Goal: Obtain resource: Download file/media

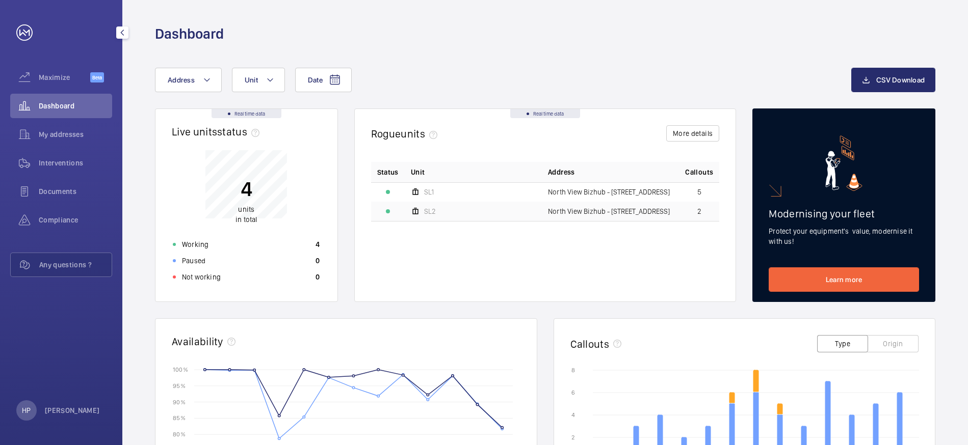
click at [66, 104] on span "Dashboard" at bounding box center [75, 106] width 73 height 10
click at [58, 130] on span "My addresses" at bounding box center [75, 134] width 73 height 10
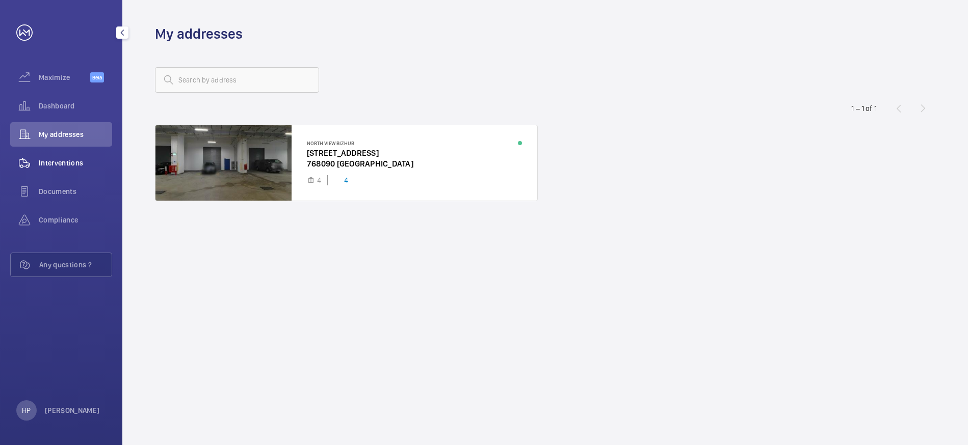
click at [48, 158] on span "Interventions" at bounding box center [75, 163] width 73 height 10
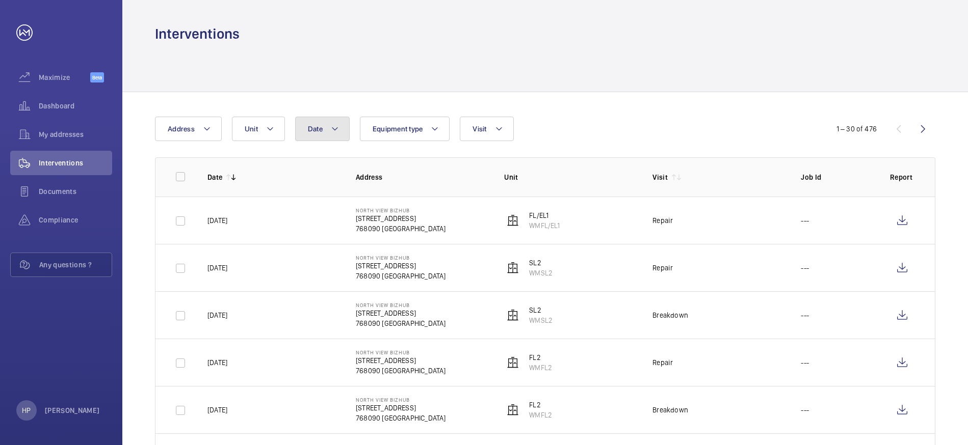
click at [334, 127] on mat-icon at bounding box center [335, 129] width 8 height 12
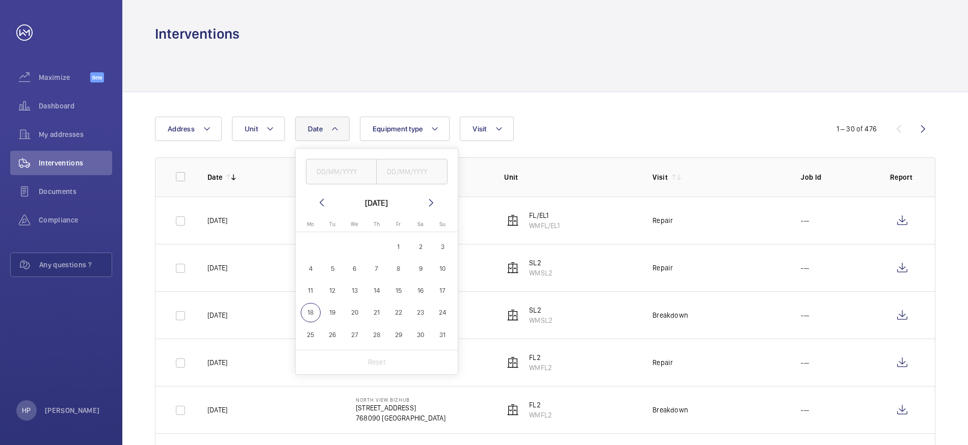
click at [317, 201] on mat-icon at bounding box center [321, 203] width 12 height 12
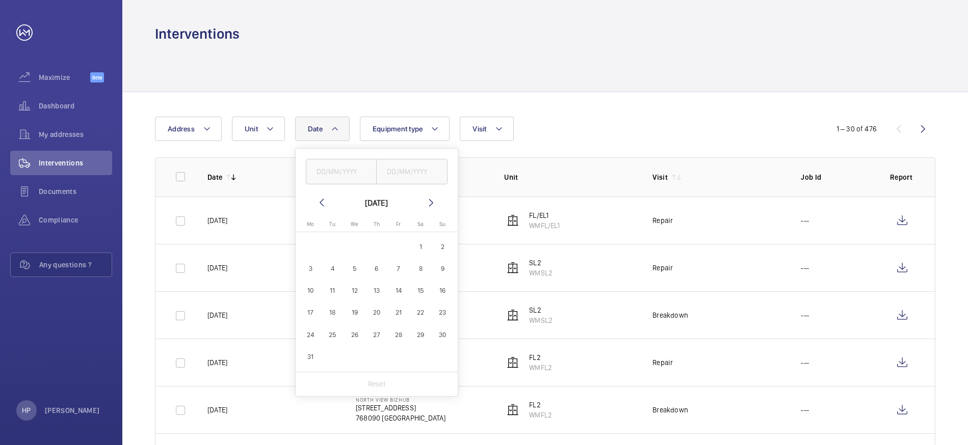
click at [317, 201] on mat-icon at bounding box center [321, 203] width 12 height 12
click at [423, 243] on span "1" at bounding box center [421, 247] width 20 height 20
type input "[DATE]"
click at [399, 335] on span "28" at bounding box center [398, 335] width 20 height 20
type input "[DATE]"
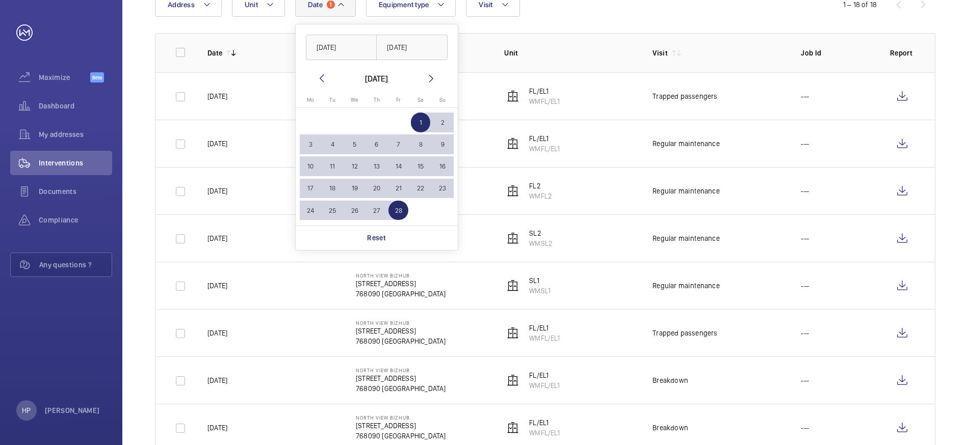
scroll to position [120, 0]
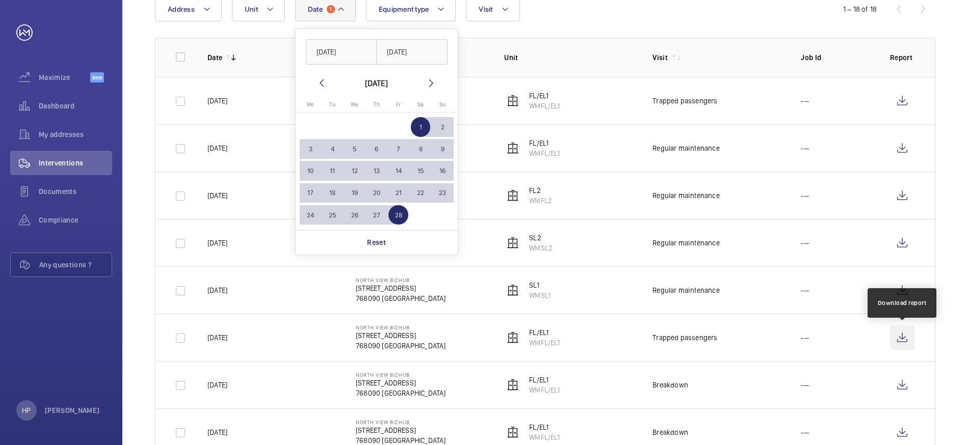
click at [901, 337] on wm-front-icon-button at bounding box center [902, 338] width 24 height 24
click at [570, 213] on td "FL2 WMFL2" at bounding box center [562, 195] width 148 height 47
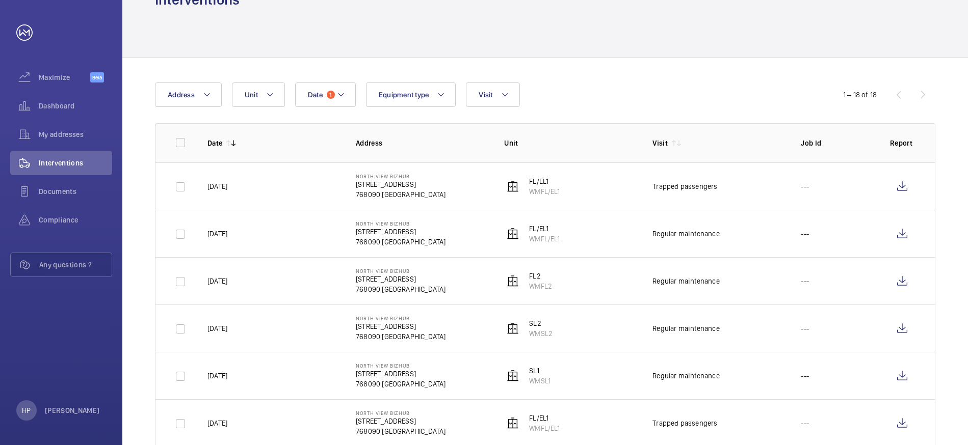
scroll to position [0, 0]
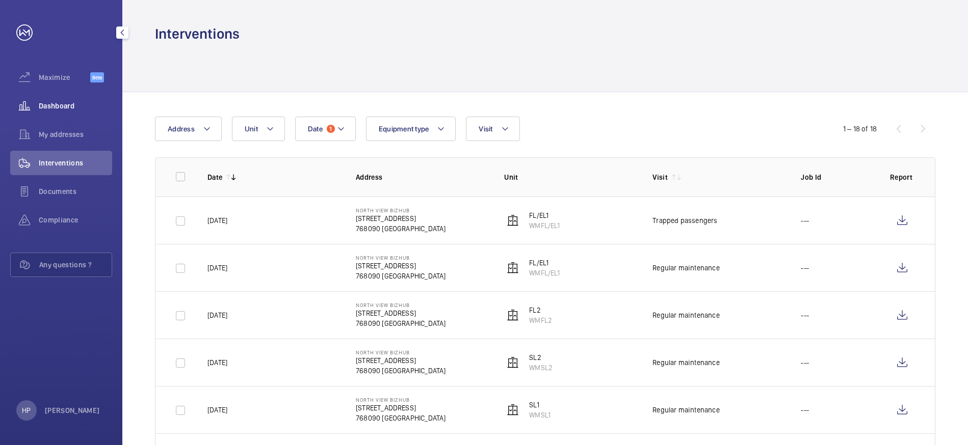
click at [68, 107] on span "Dashboard" at bounding box center [75, 106] width 73 height 10
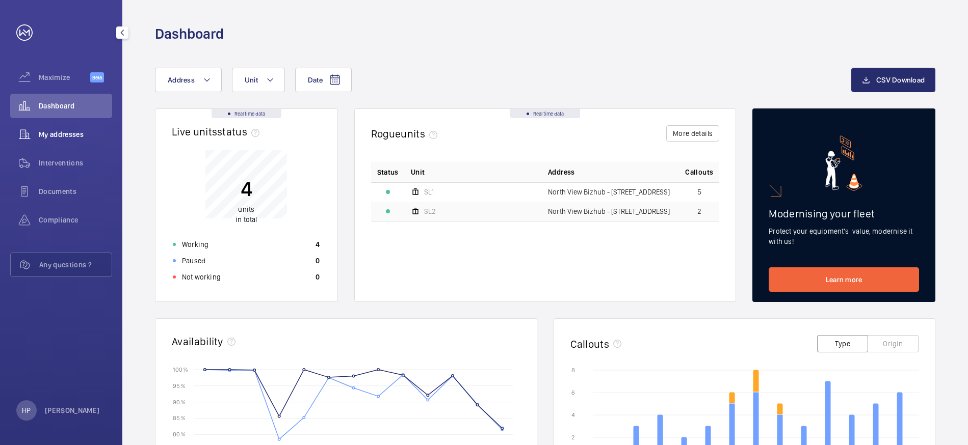
click at [74, 129] on span "My addresses" at bounding box center [75, 134] width 73 height 10
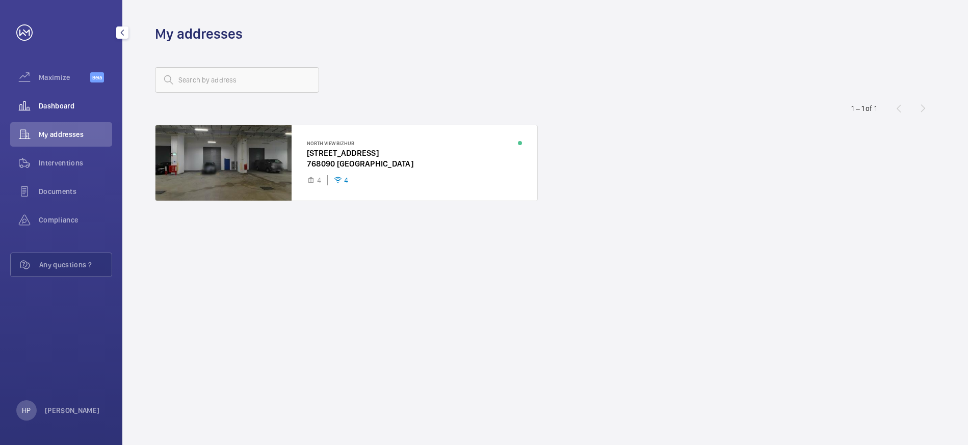
click at [78, 104] on span "Dashboard" at bounding box center [75, 106] width 73 height 10
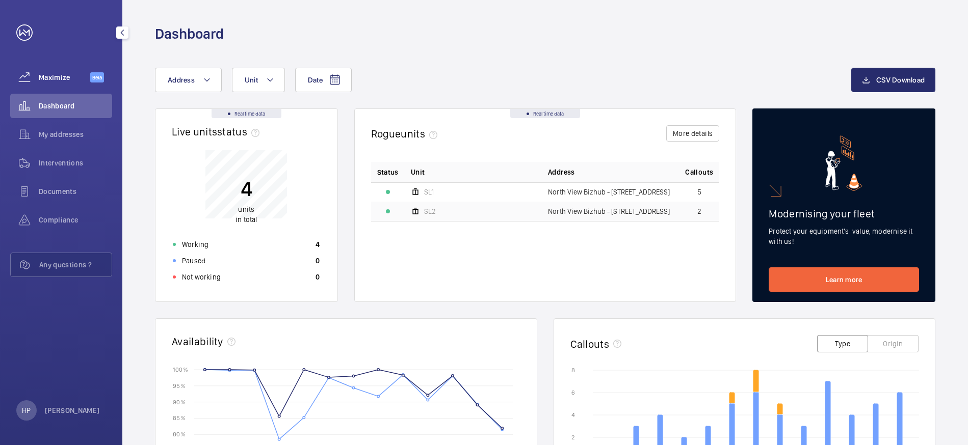
click at [60, 76] on span "Maximize" at bounding box center [64, 77] width 51 height 10
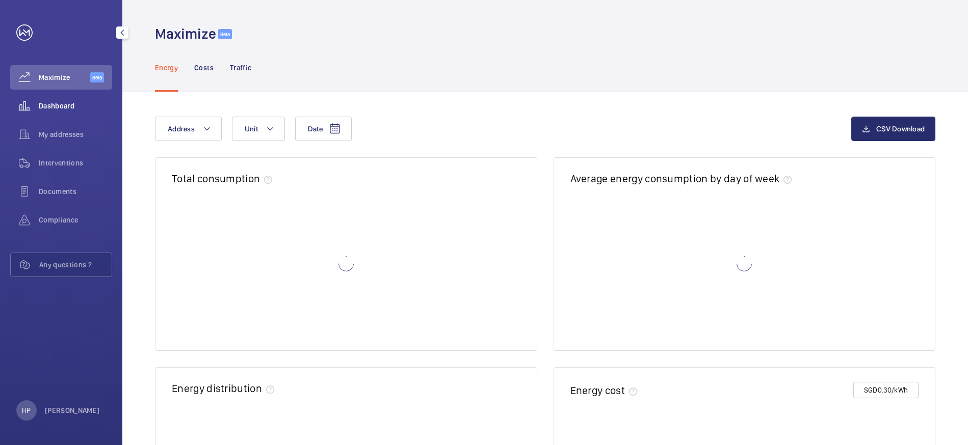
click at [68, 111] on span "Dashboard" at bounding box center [75, 106] width 73 height 10
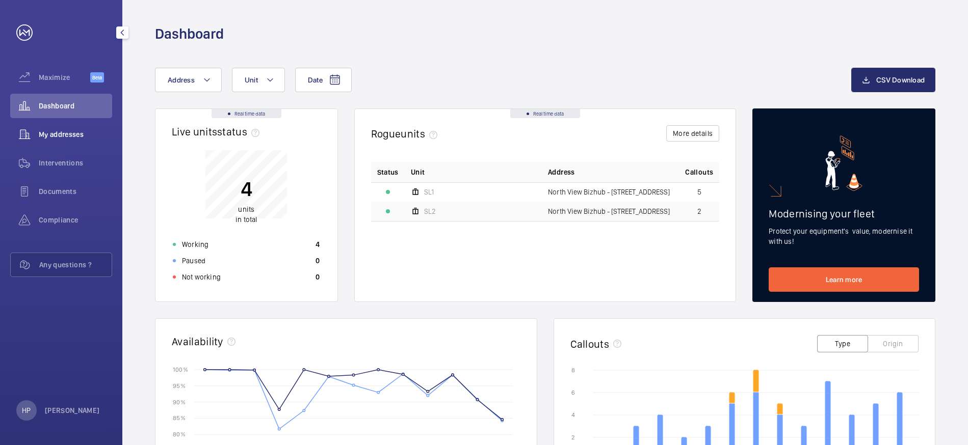
click at [85, 145] on div "My addresses" at bounding box center [61, 134] width 102 height 24
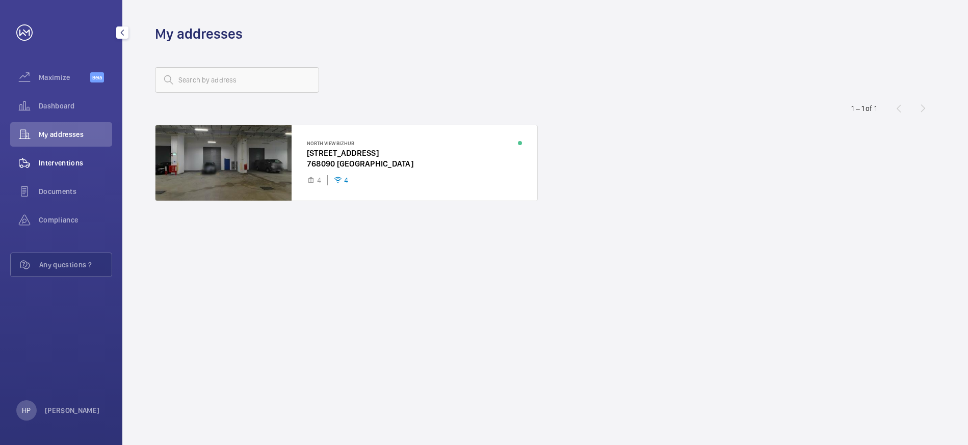
click at [77, 162] on span "Interventions" at bounding box center [75, 163] width 73 height 10
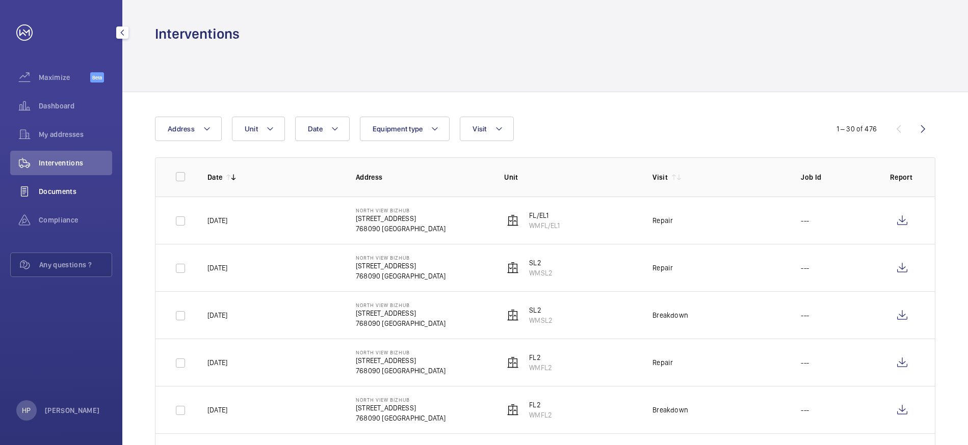
click at [79, 196] on span "Documents" at bounding box center [75, 192] width 73 height 10
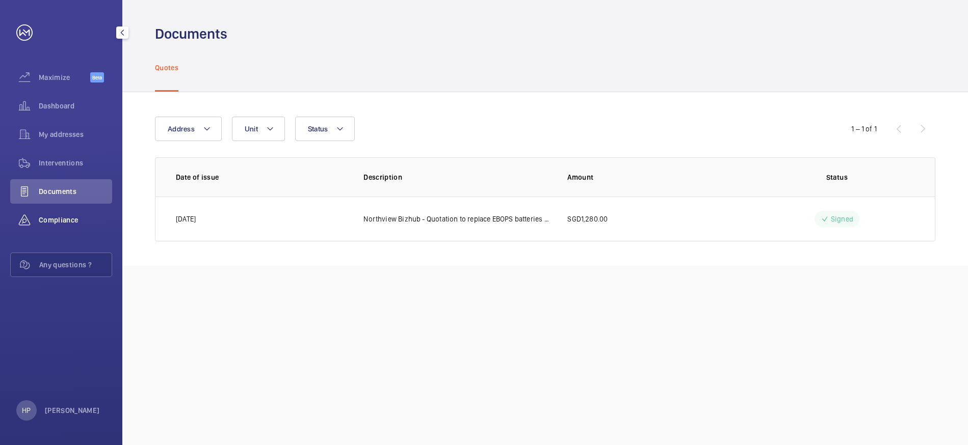
click at [65, 223] on span "Compliance" at bounding box center [75, 220] width 73 height 10
